Goal: Contribute content

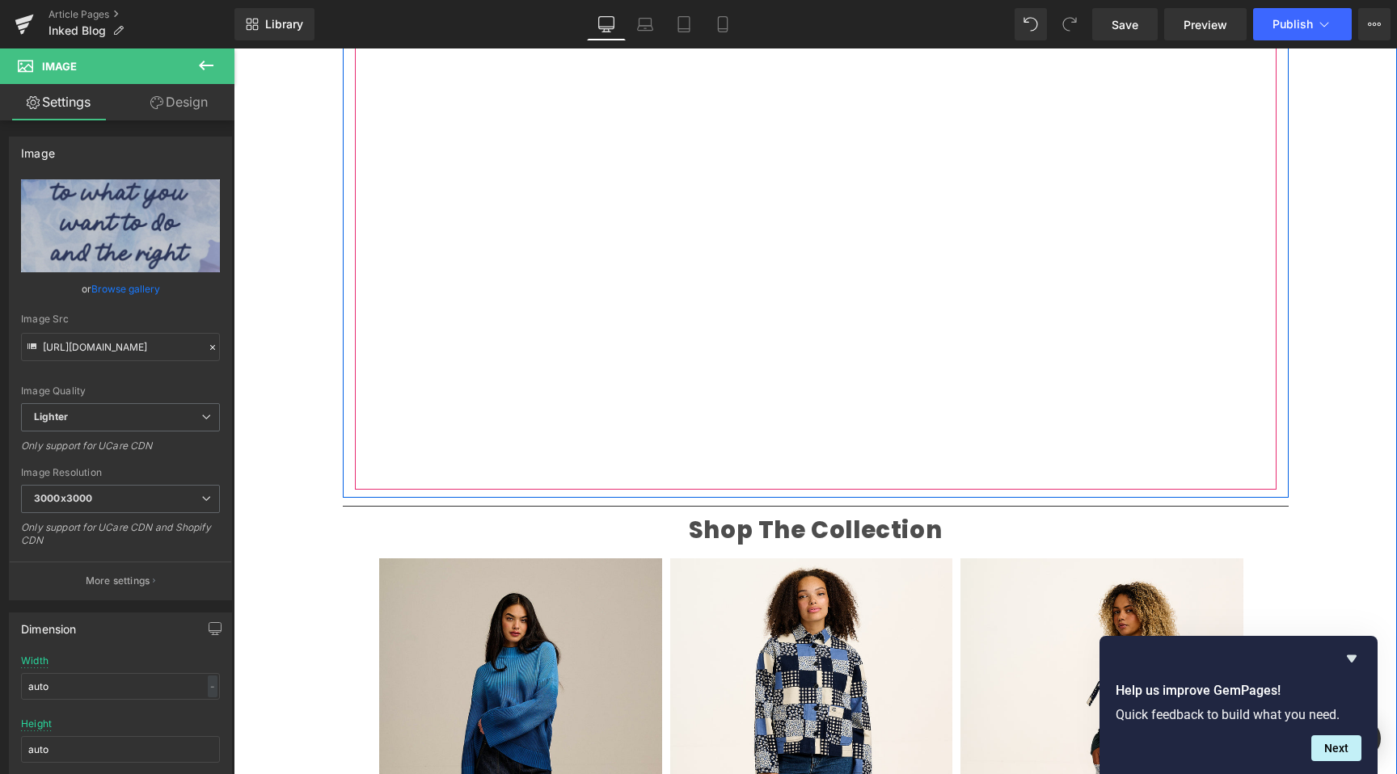
scroll to position [2161, 0]
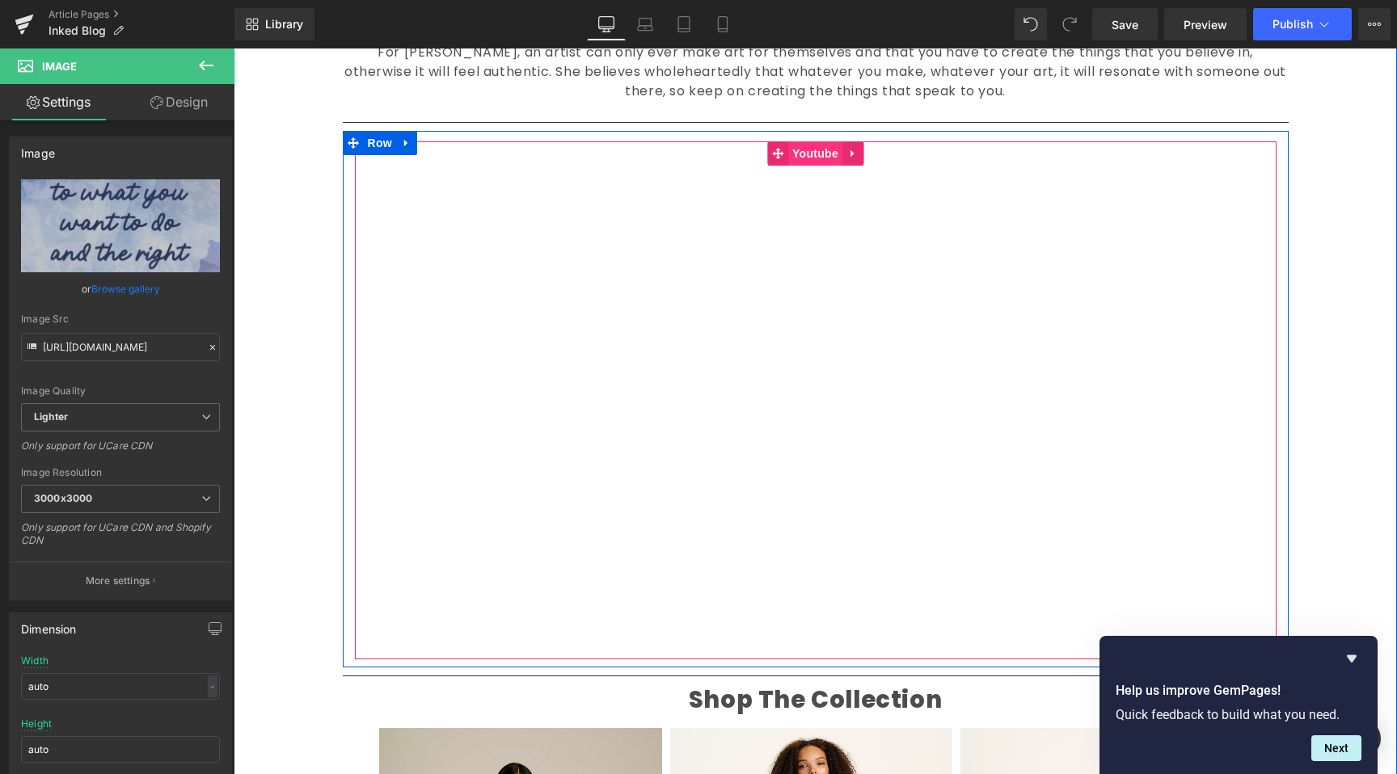
click at [822, 141] on span "Youtube" at bounding box center [815, 153] width 54 height 24
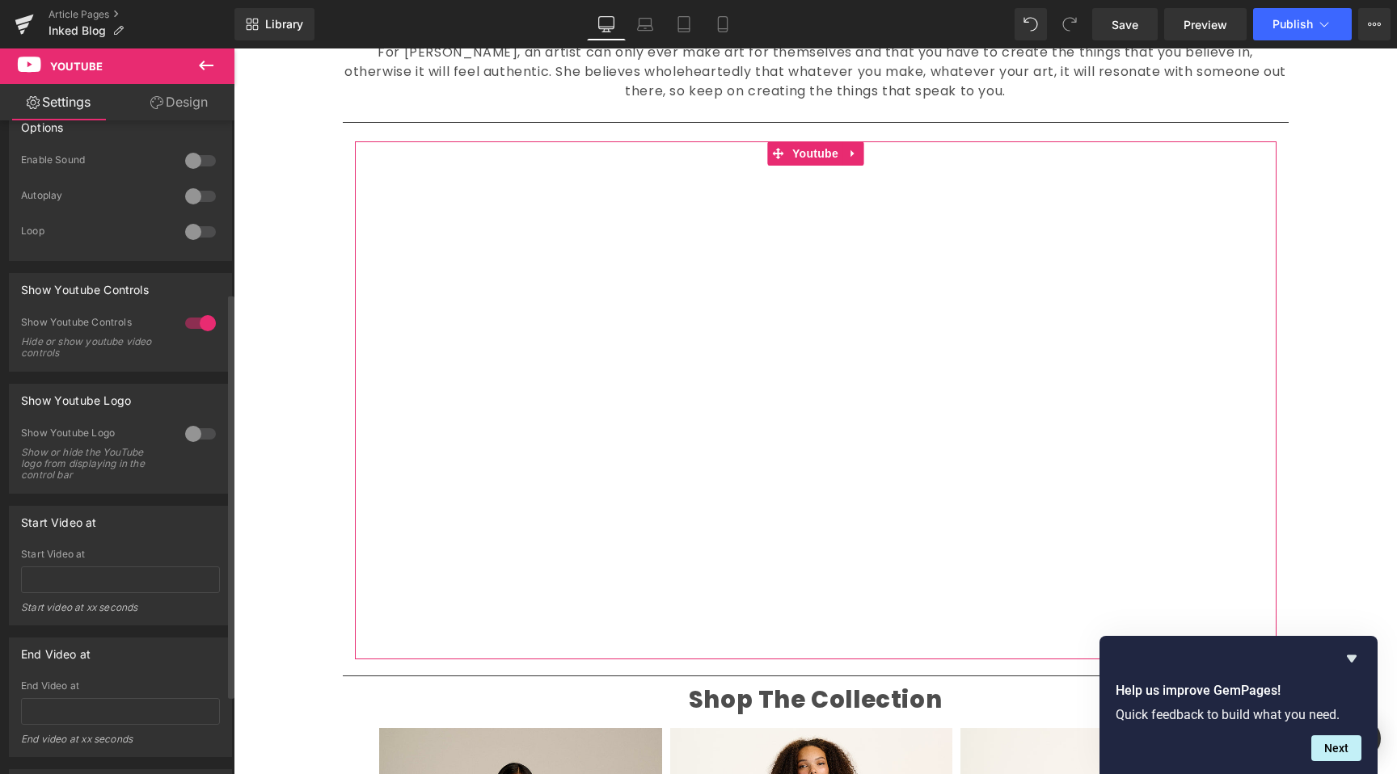
scroll to position [406, 0]
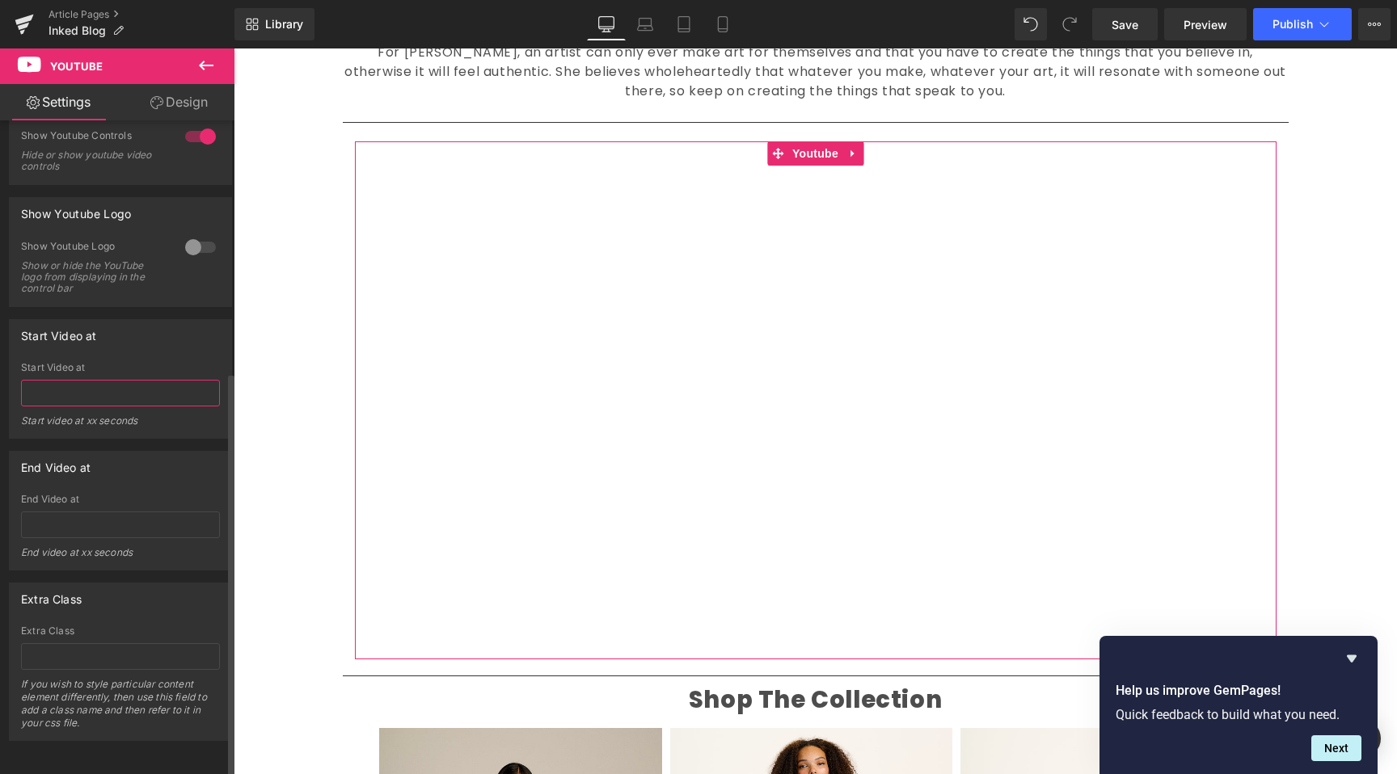
click at [112, 392] on input "text" at bounding box center [120, 393] width 199 height 27
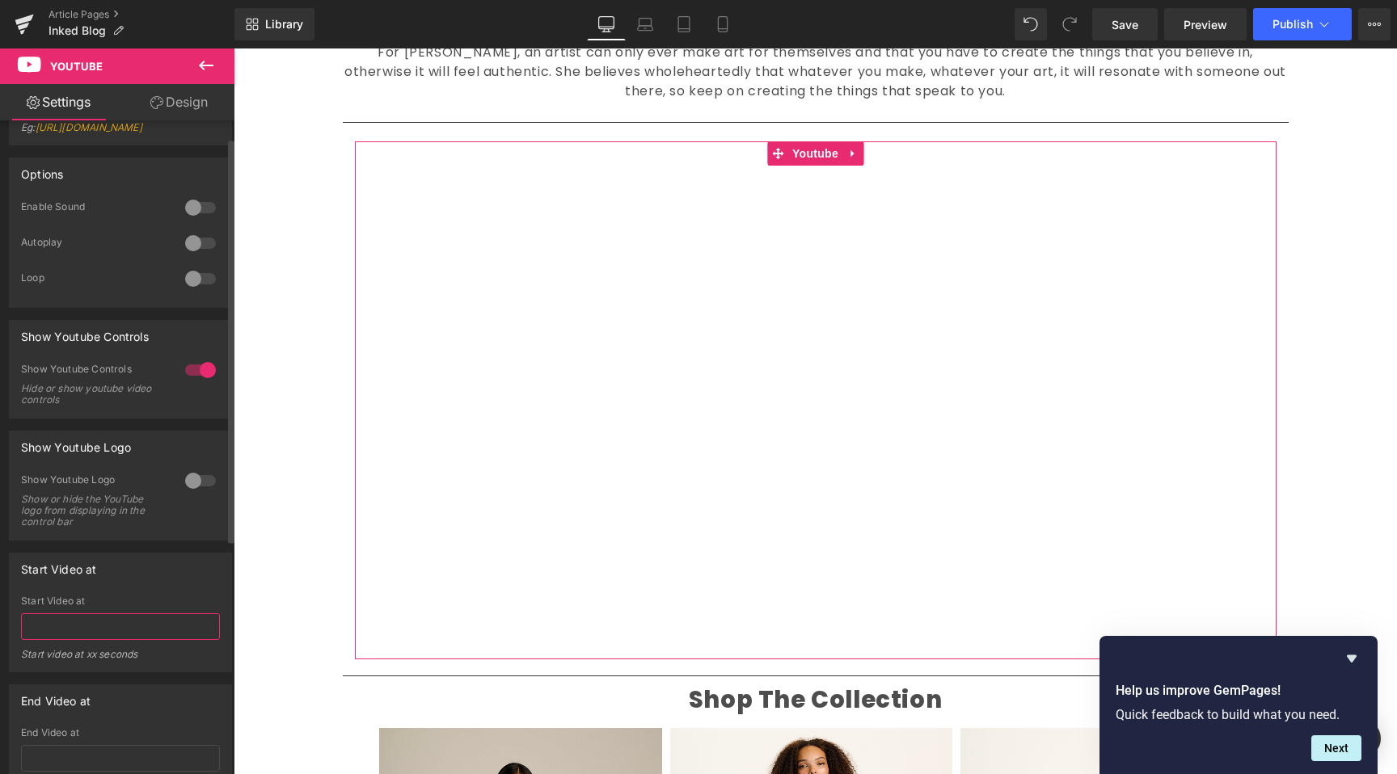
scroll to position [0, 0]
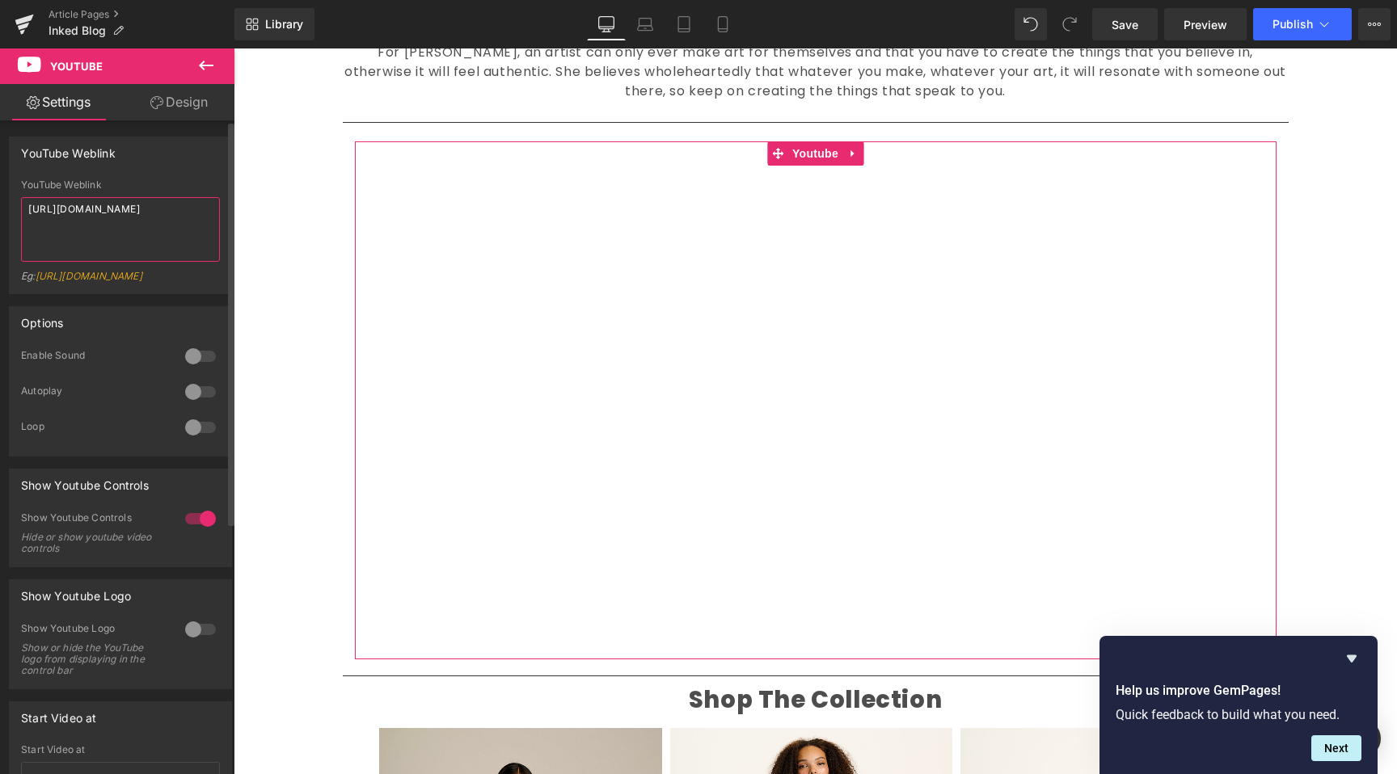
click at [86, 237] on textarea "[URL][DOMAIN_NAME]" at bounding box center [120, 229] width 199 height 65
type textarea "b"
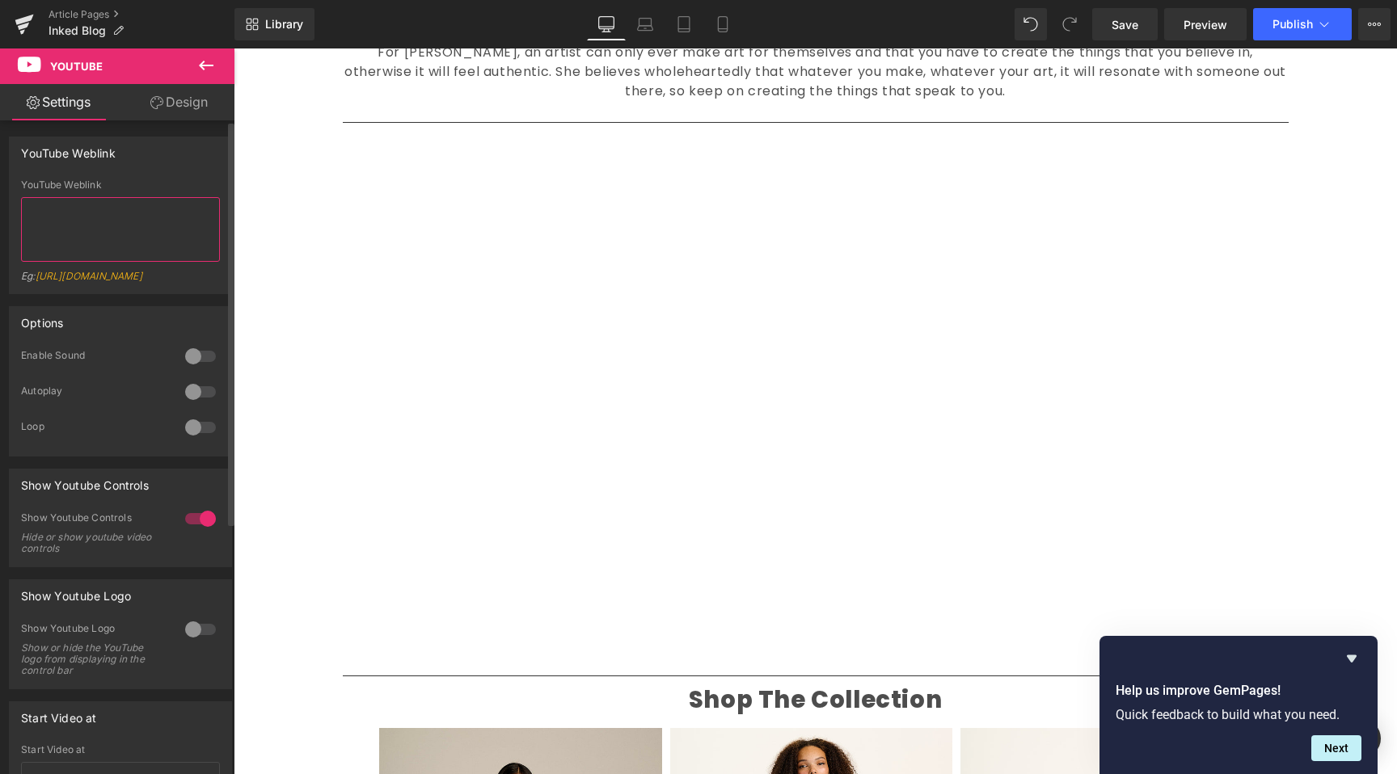
paste textarea "[URL][DOMAIN_NAME]"
type textarea "[URL][DOMAIN_NAME]"
drag, startPoint x: 205, startPoint y: 59, endPoint x: 224, endPoint y: 76, distance: 25.2
click at [206, 59] on icon at bounding box center [205, 65] width 19 height 19
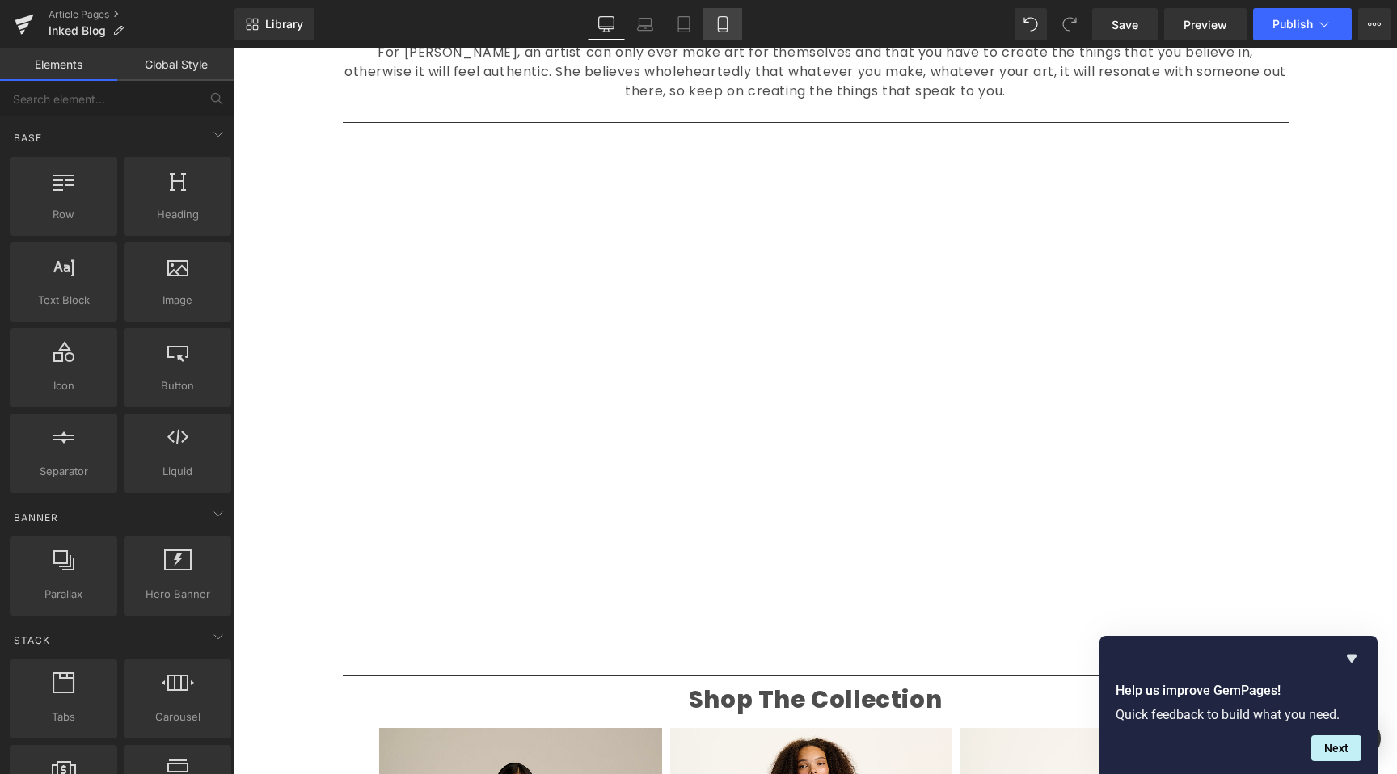
click at [732, 17] on link "Mobile" at bounding box center [722, 24] width 39 height 32
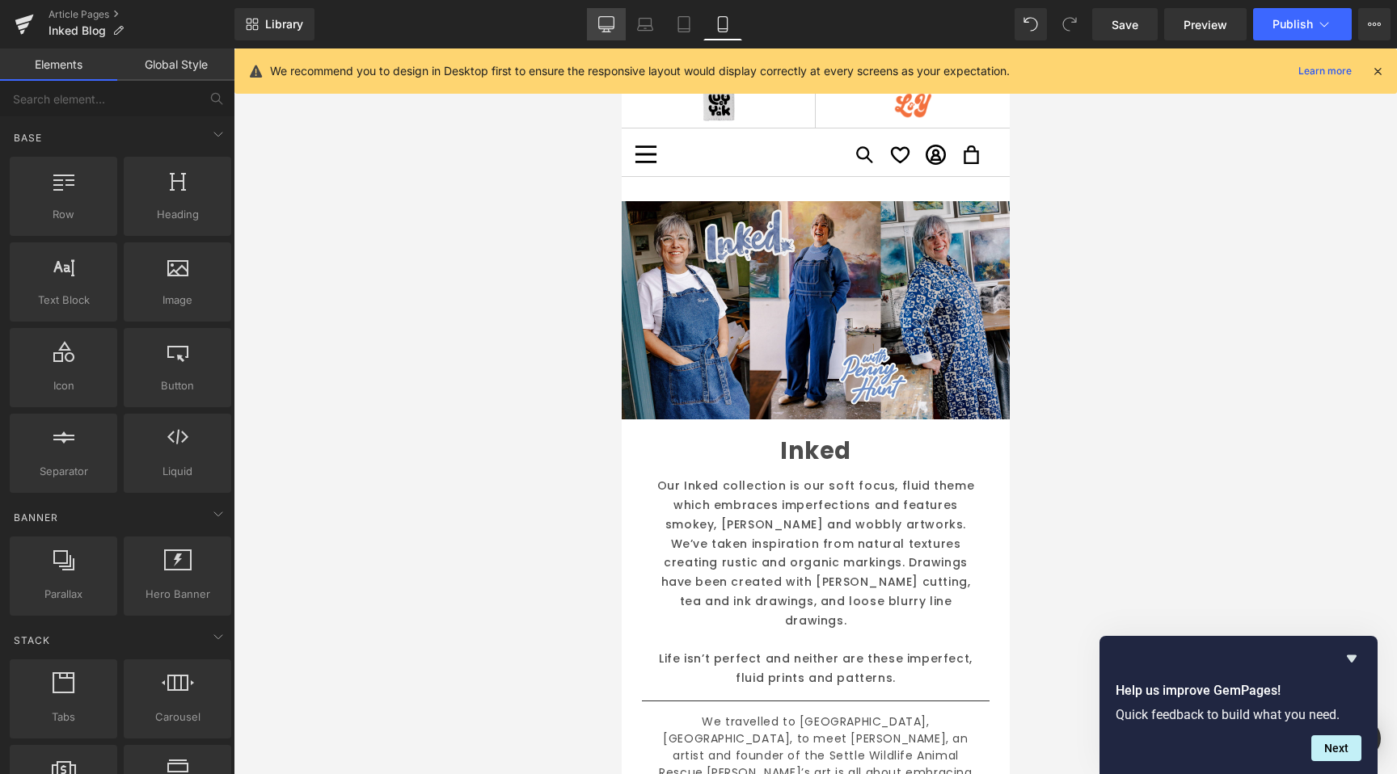
click at [603, 13] on link "Desktop" at bounding box center [606, 24] width 39 height 32
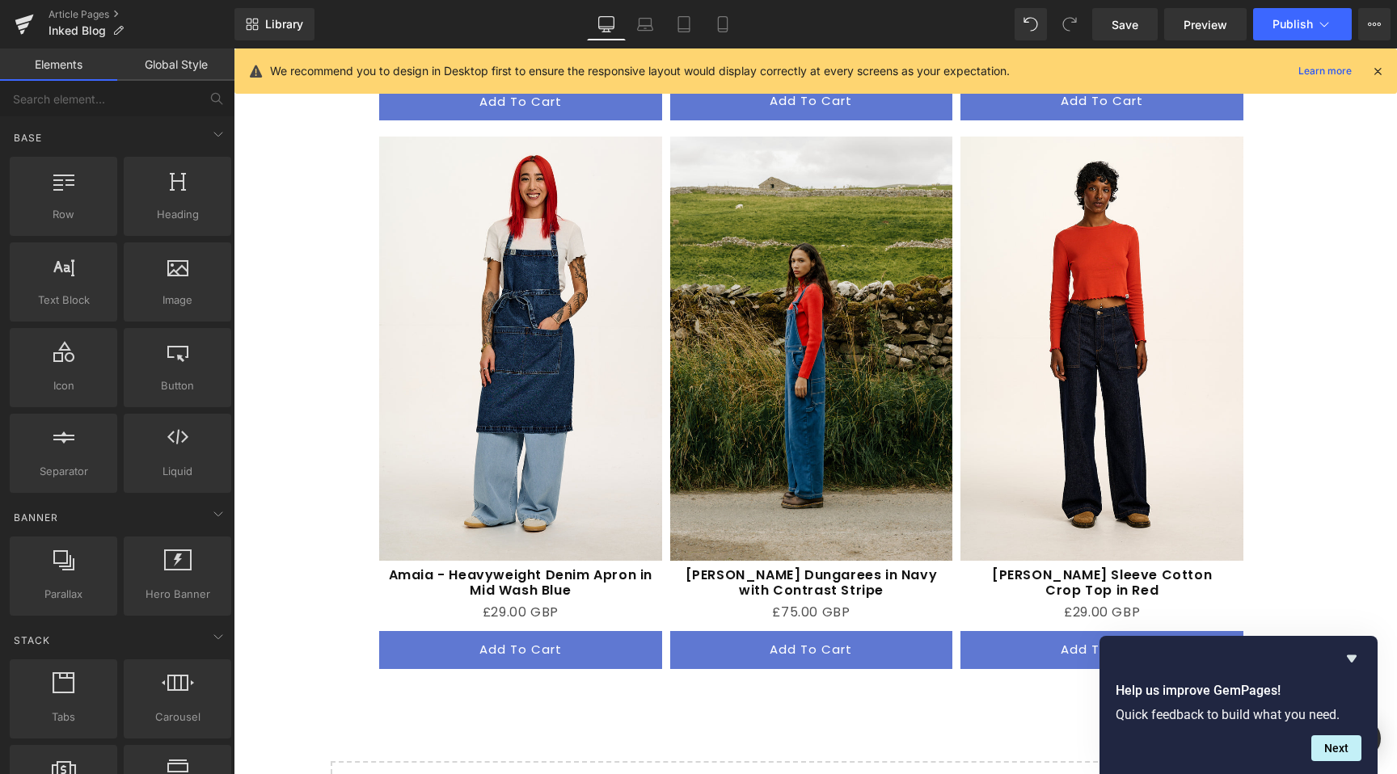
scroll to position [3851, 0]
click at [1131, 11] on link "Save" at bounding box center [1124, 24] width 65 height 32
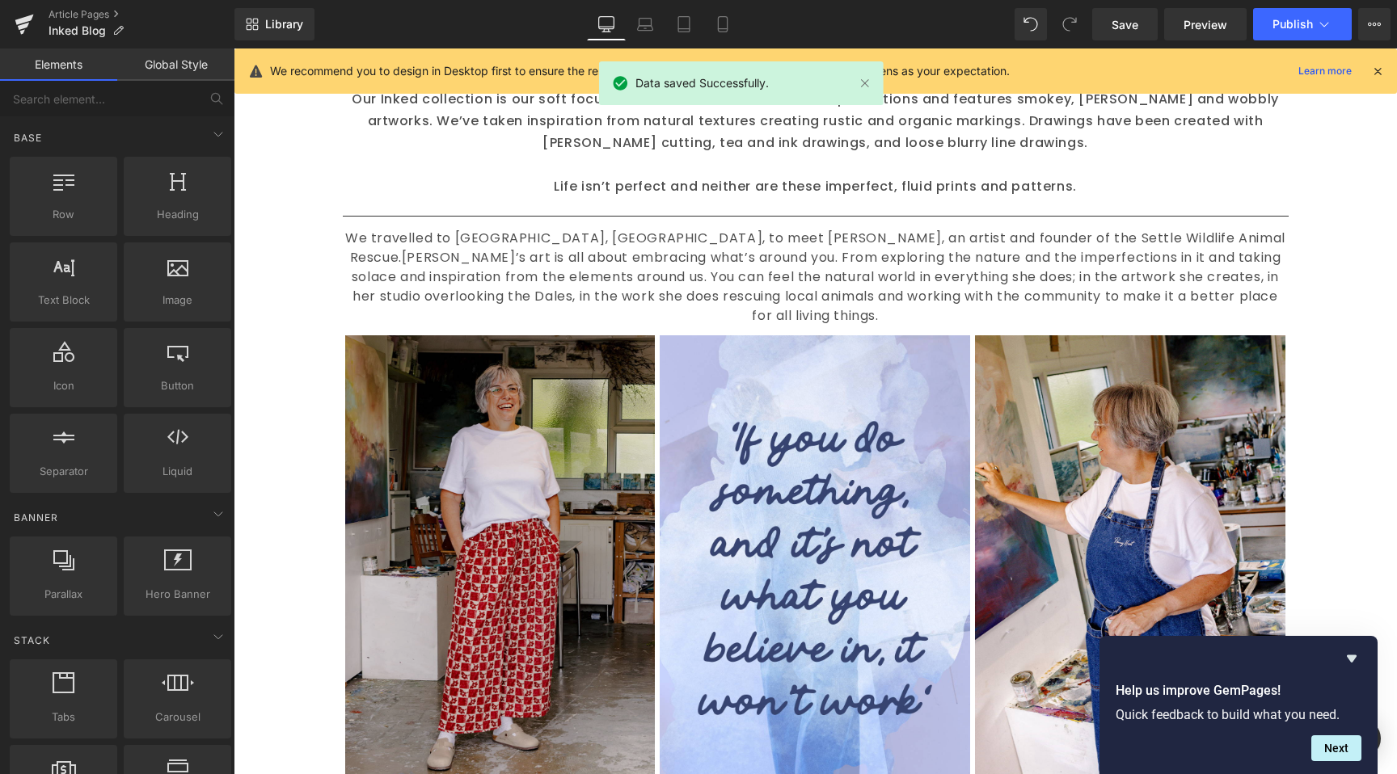
scroll to position [750, 0]
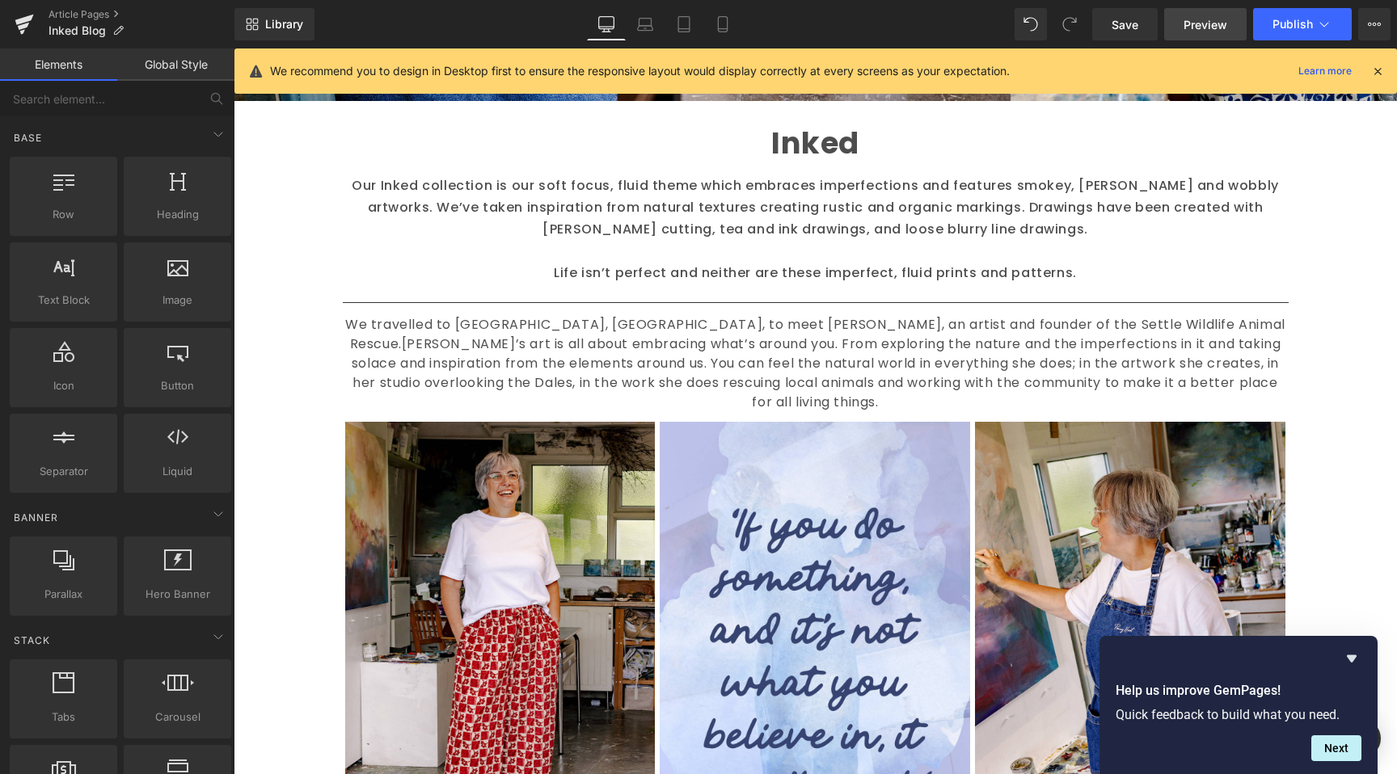
click at [1220, 36] on link "Preview" at bounding box center [1205, 24] width 82 height 32
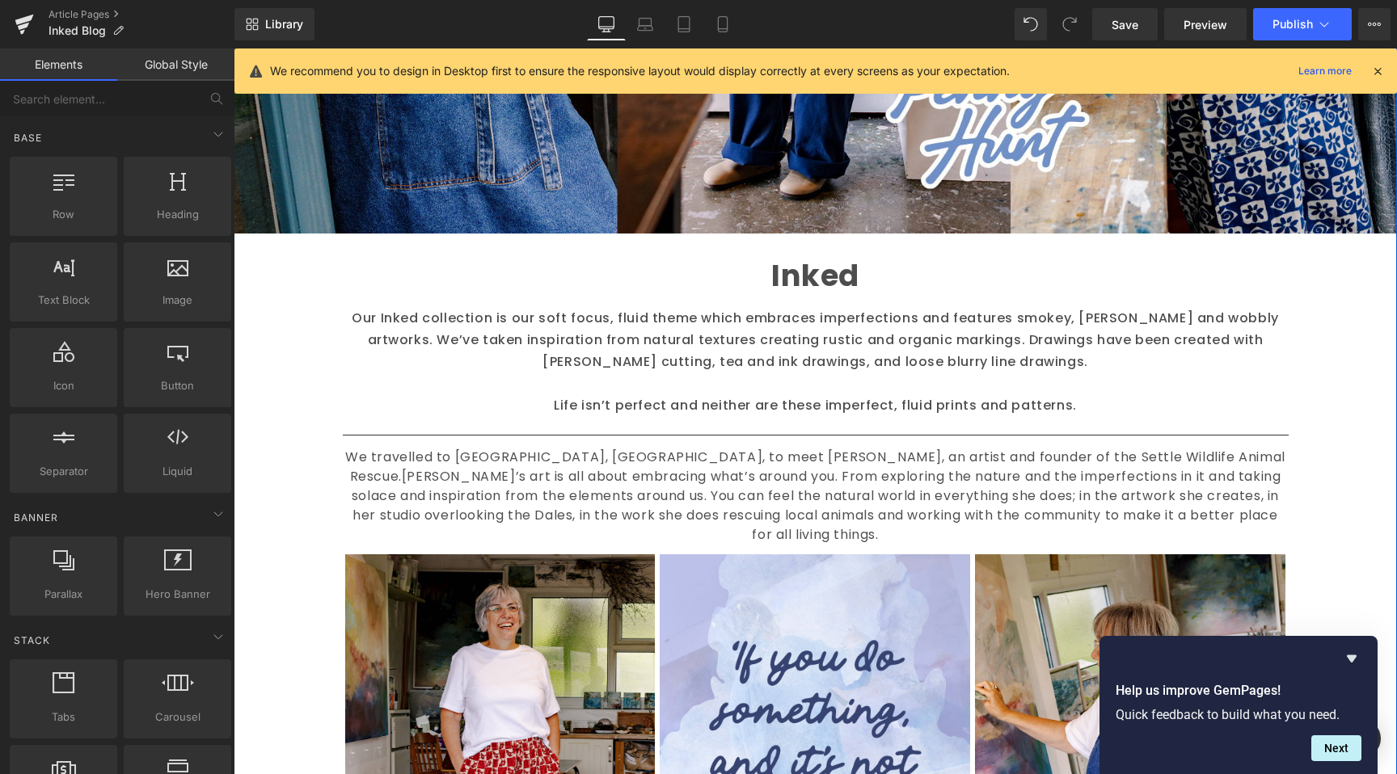
scroll to position [636, 0]
